Goal: Transaction & Acquisition: Purchase product/service

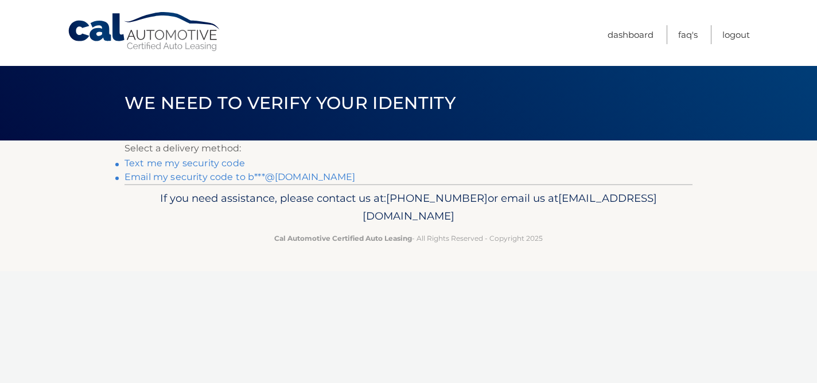
click at [232, 178] on link "Email my security code to b***@live.com" at bounding box center [240, 177] width 231 height 11
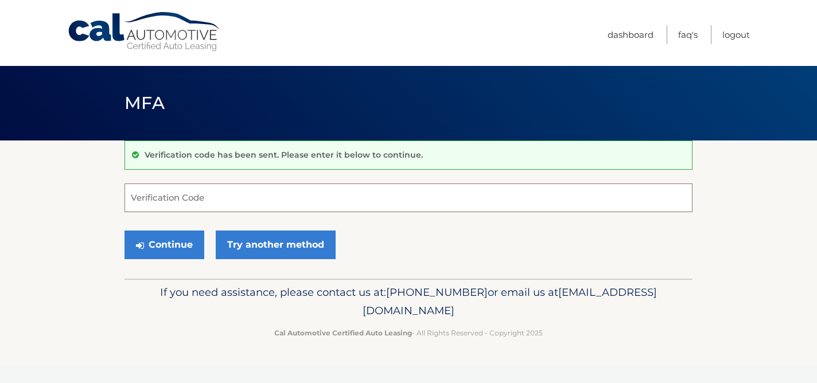
click at [350, 201] on input "Verification Code" at bounding box center [409, 198] width 568 height 29
paste input "034439"
click at [125, 231] on button "Continue" at bounding box center [165, 245] width 80 height 29
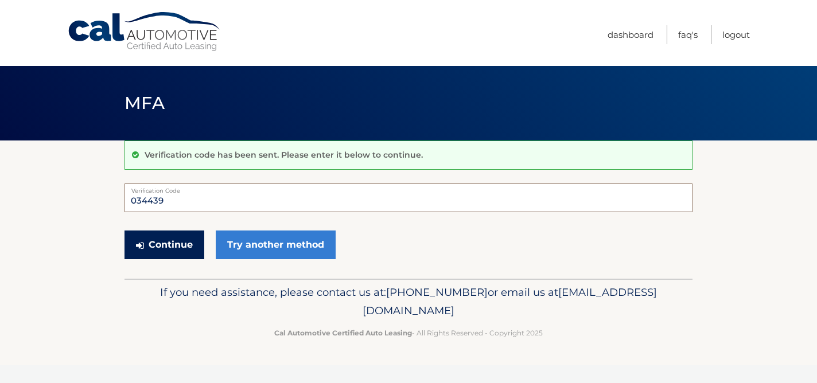
type input "034439"
click at [193, 238] on button "Continue" at bounding box center [165, 245] width 80 height 29
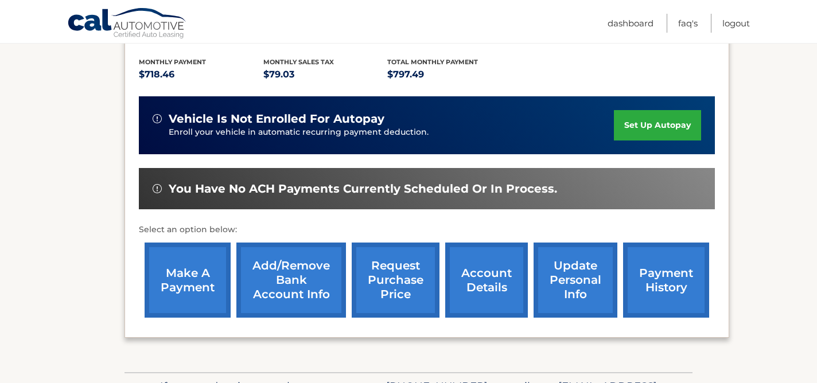
scroll to position [298, 0]
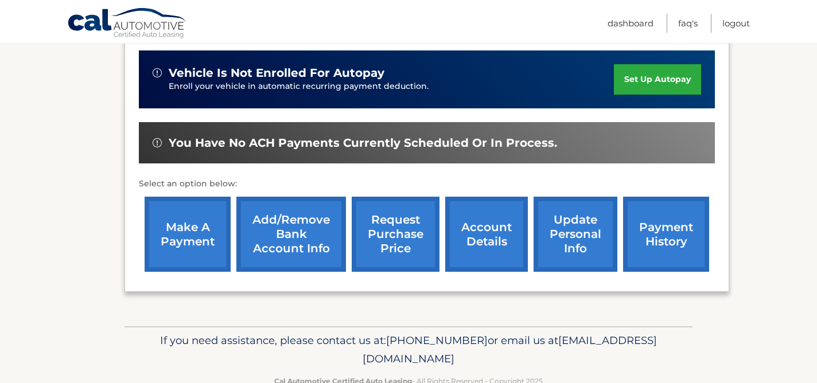
click at [214, 234] on link "make a payment" at bounding box center [188, 234] width 86 height 75
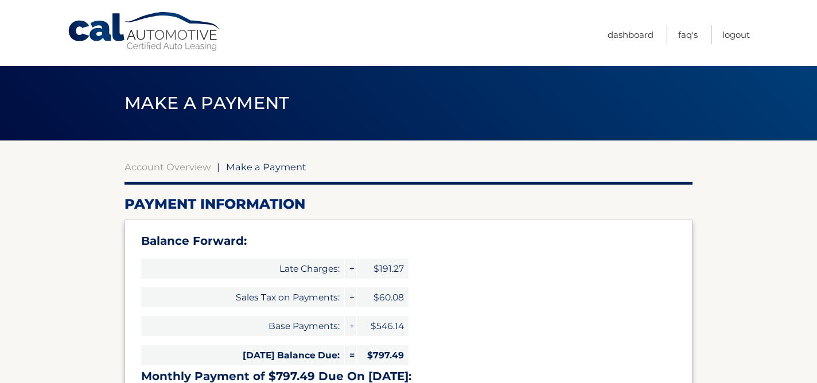
select select "M2JkZmUxN2YtZDE5MS00YWI4LWFmMjItZTgyZjkwNWJjZjE5"
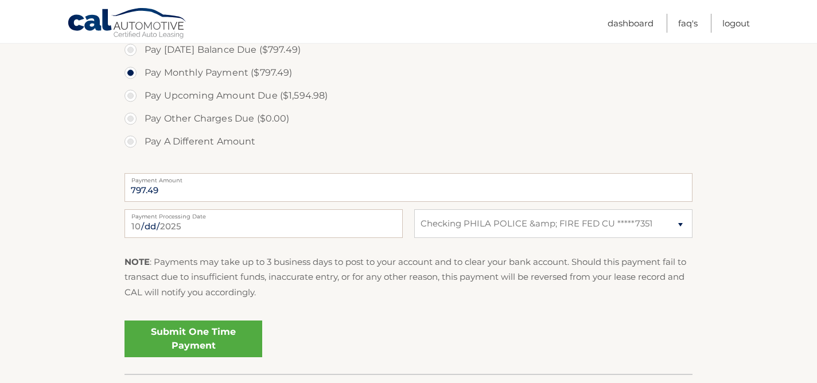
scroll to position [480, 0]
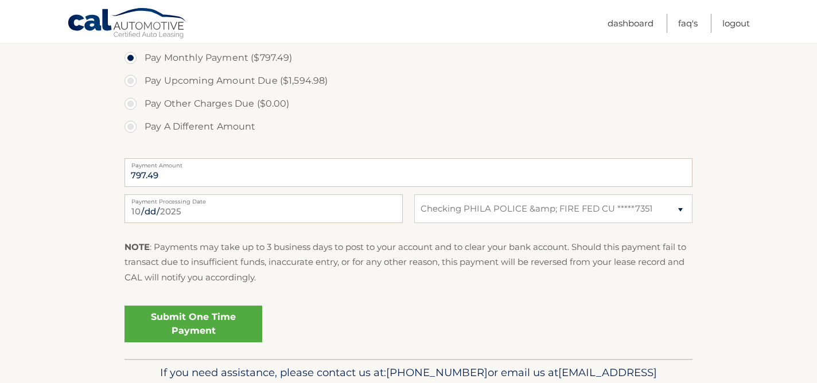
click at [234, 319] on link "Submit One Time Payment" at bounding box center [194, 324] width 138 height 37
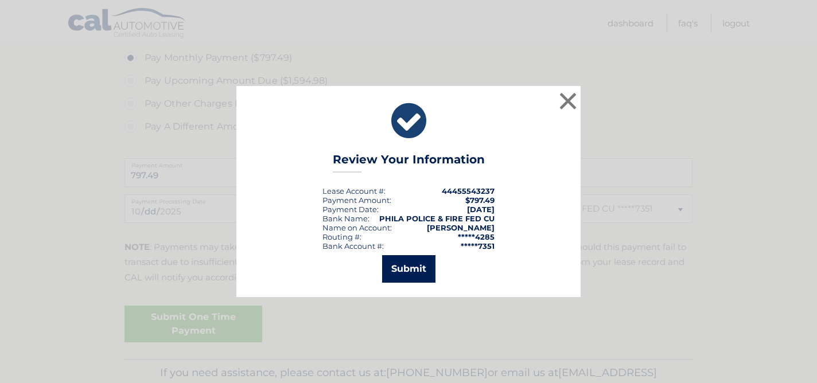
click at [418, 276] on button "Submit" at bounding box center [408, 269] width 53 height 28
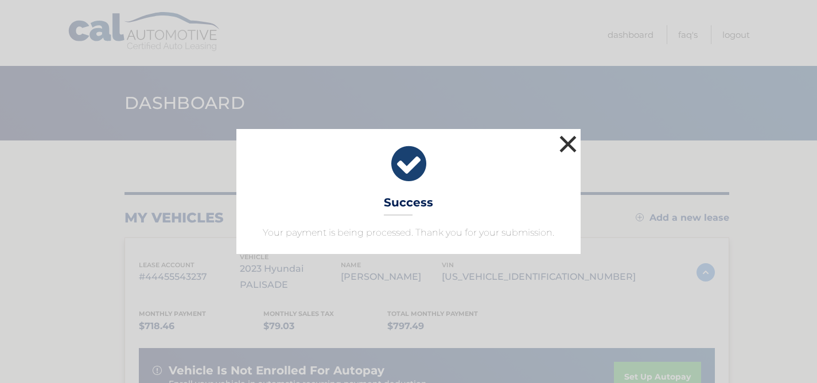
click at [572, 145] on button "×" at bounding box center [568, 144] width 23 height 23
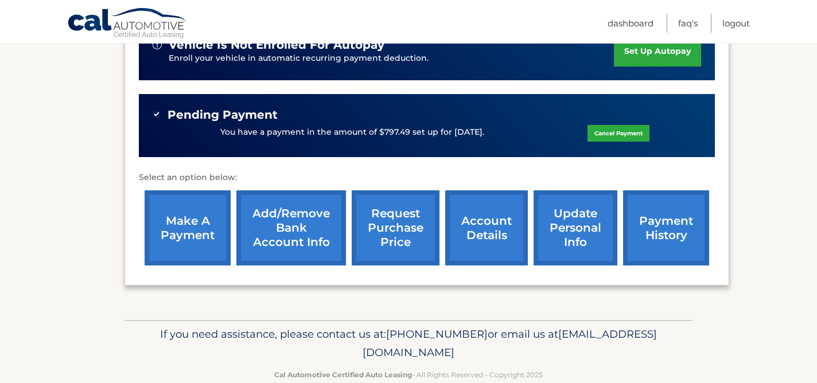
scroll to position [333, 0]
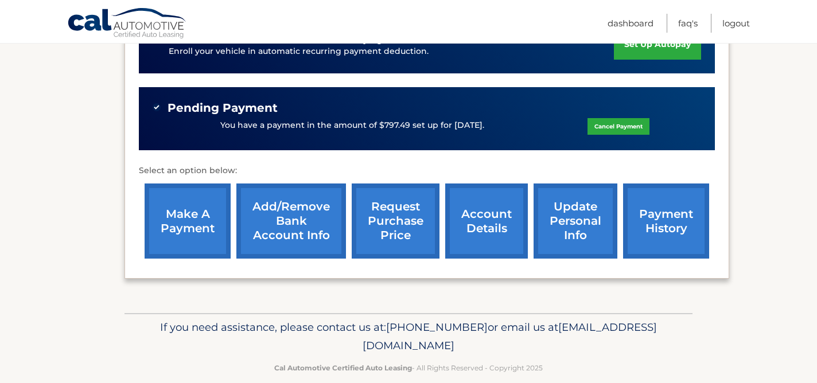
click at [577, 214] on link "update personal info" at bounding box center [576, 221] width 84 height 75
click at [478, 216] on link "account details" at bounding box center [486, 221] width 83 height 75
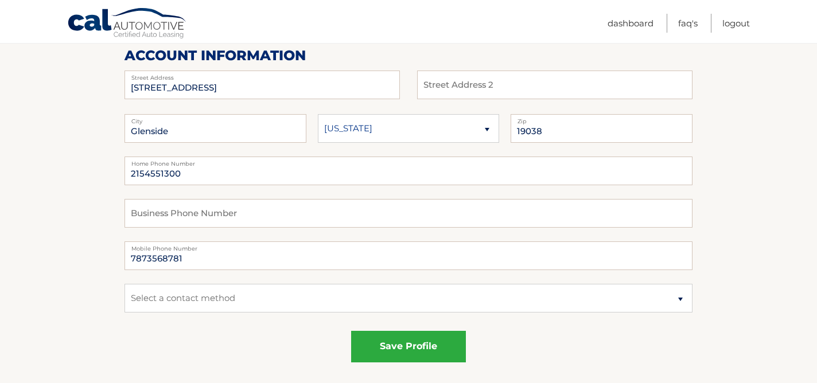
scroll to position [61, 0]
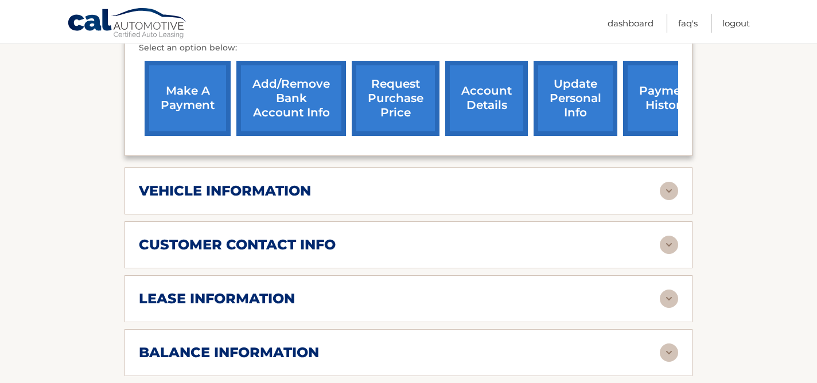
scroll to position [473, 0]
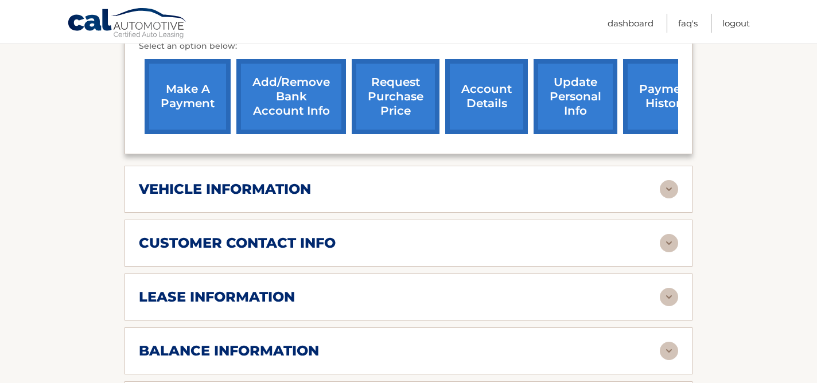
click at [675, 181] on div "vehicle information vehicle Year [DATE] vehicle make Hyundai vehicle model PALI…" at bounding box center [409, 189] width 568 height 47
click at [672, 180] on img at bounding box center [669, 189] width 18 height 18
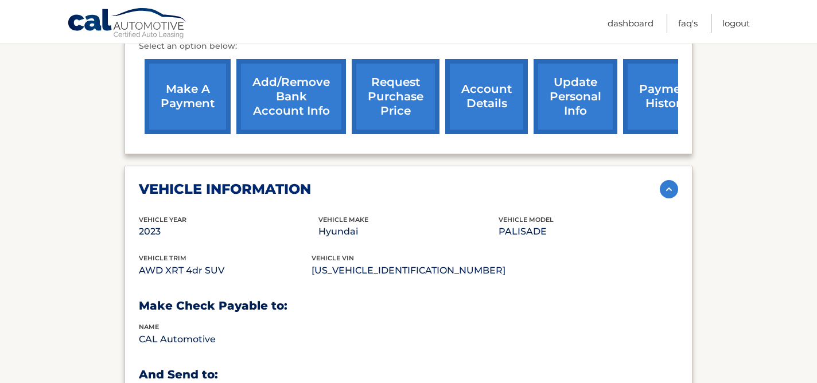
click at [672, 180] on img at bounding box center [669, 189] width 18 height 18
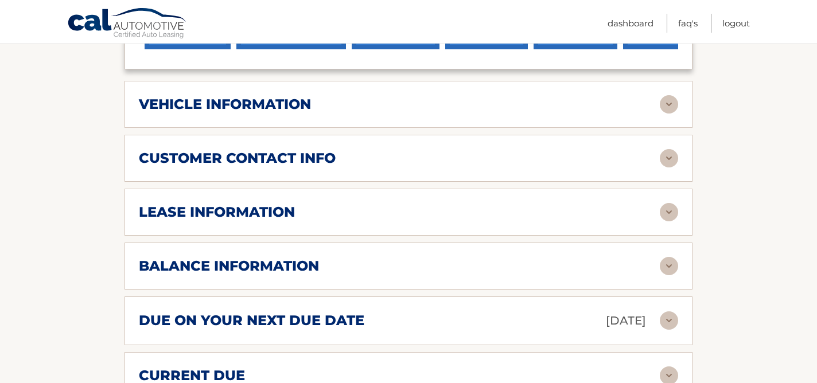
scroll to position [567, 0]
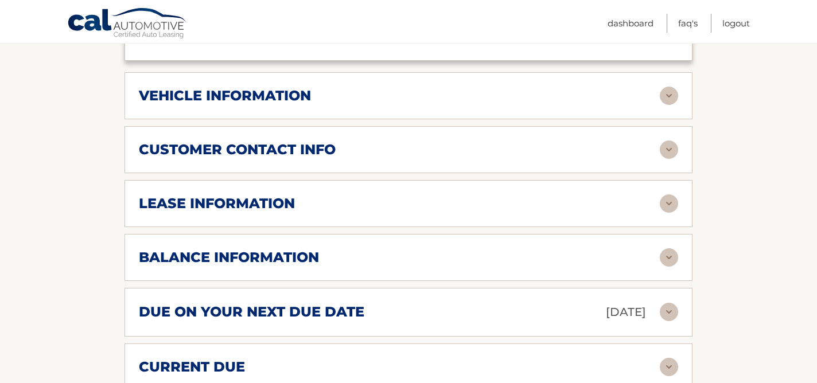
click at [672, 249] on img at bounding box center [669, 258] width 18 height 18
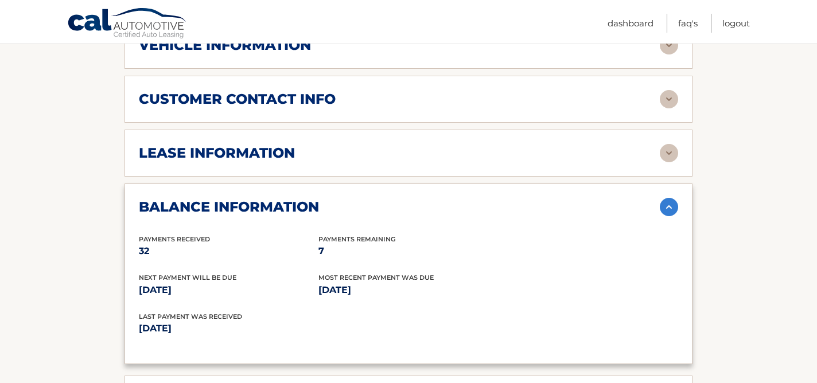
scroll to position [618, 0]
click at [667, 197] on img at bounding box center [669, 206] width 18 height 18
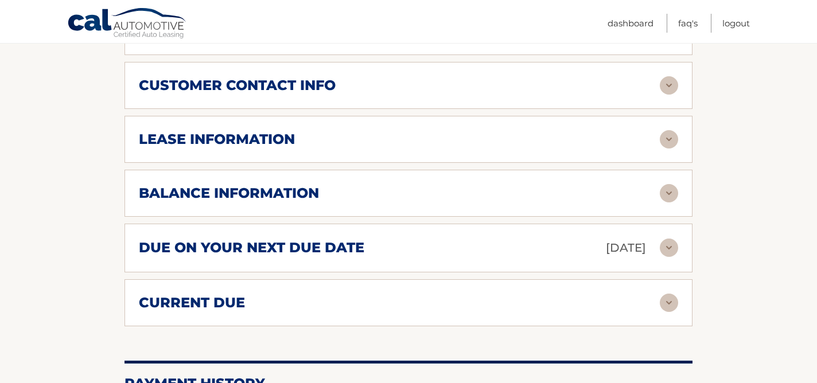
scroll to position [632, 0]
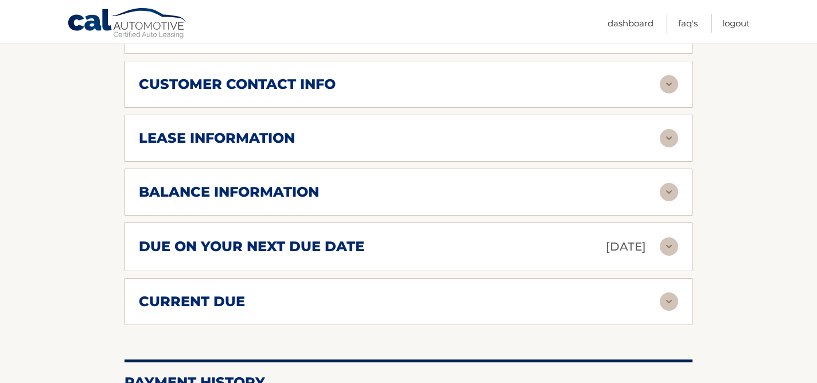
click at [667, 293] on img at bounding box center [669, 302] width 18 height 18
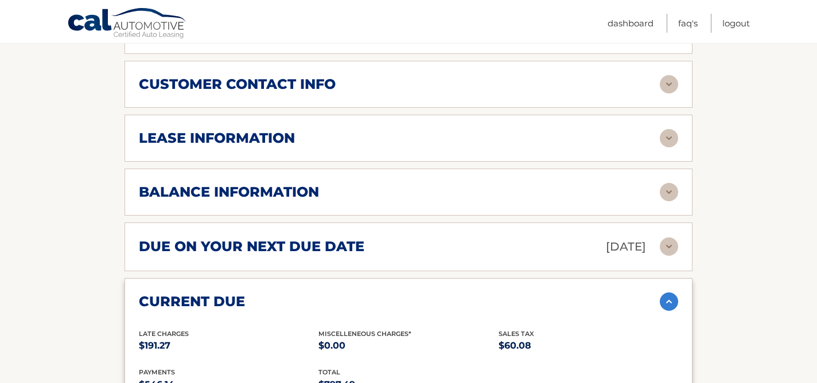
click at [667, 293] on img at bounding box center [669, 302] width 18 height 18
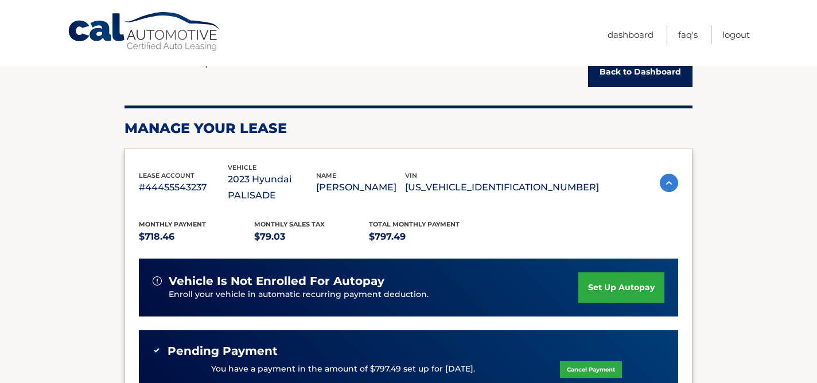
scroll to position [0, 0]
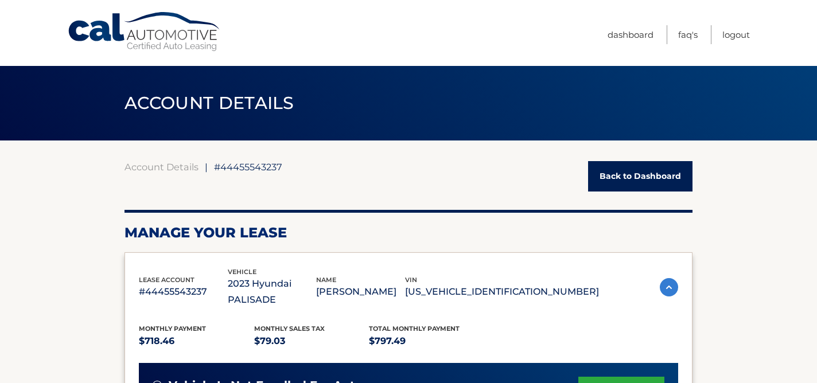
click at [645, 175] on link "Back to Dashboard" at bounding box center [640, 176] width 104 height 30
